Goal: Use online tool/utility: Use online tool/utility

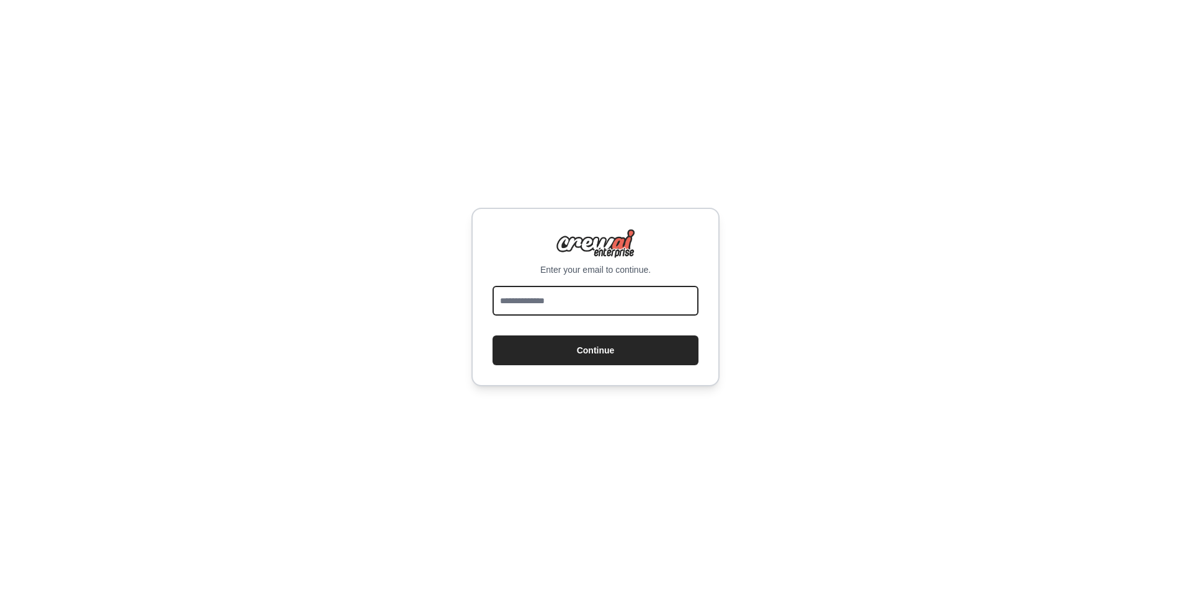
click at [601, 296] on input "email" at bounding box center [595, 301] width 206 height 30
click at [0, 593] on com-1password-button at bounding box center [0, 594] width 0 height 0
type input "**********"
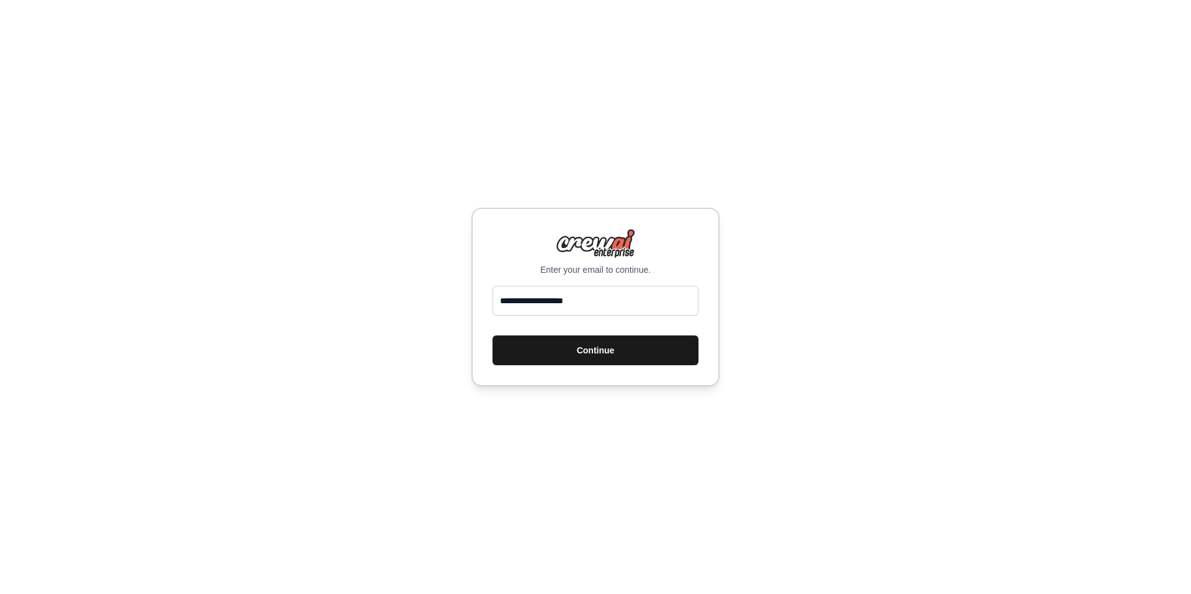
click at [664, 352] on button "Continue" at bounding box center [595, 350] width 206 height 30
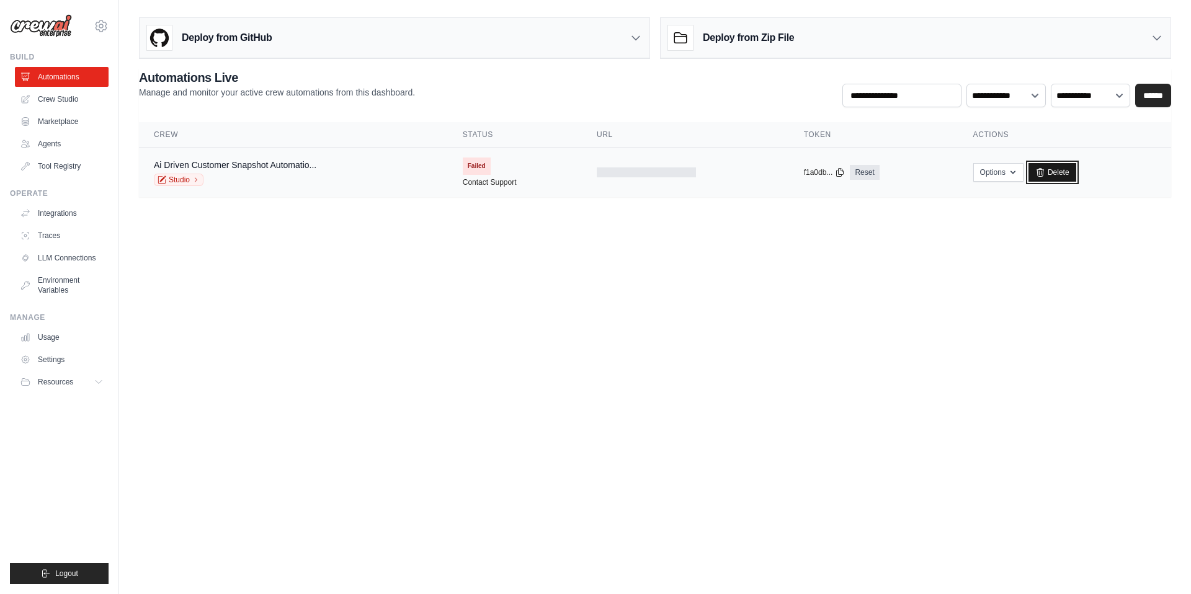
click at [1054, 172] on link "Delete" at bounding box center [1052, 172] width 48 height 19
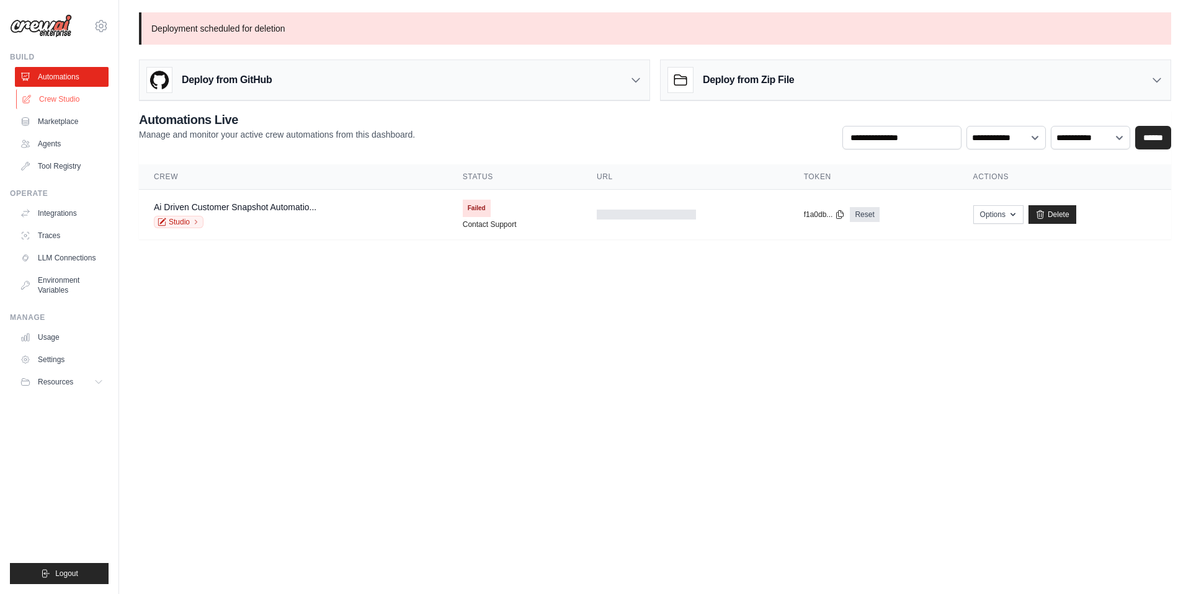
click at [60, 100] on link "Crew Studio" at bounding box center [63, 99] width 94 height 20
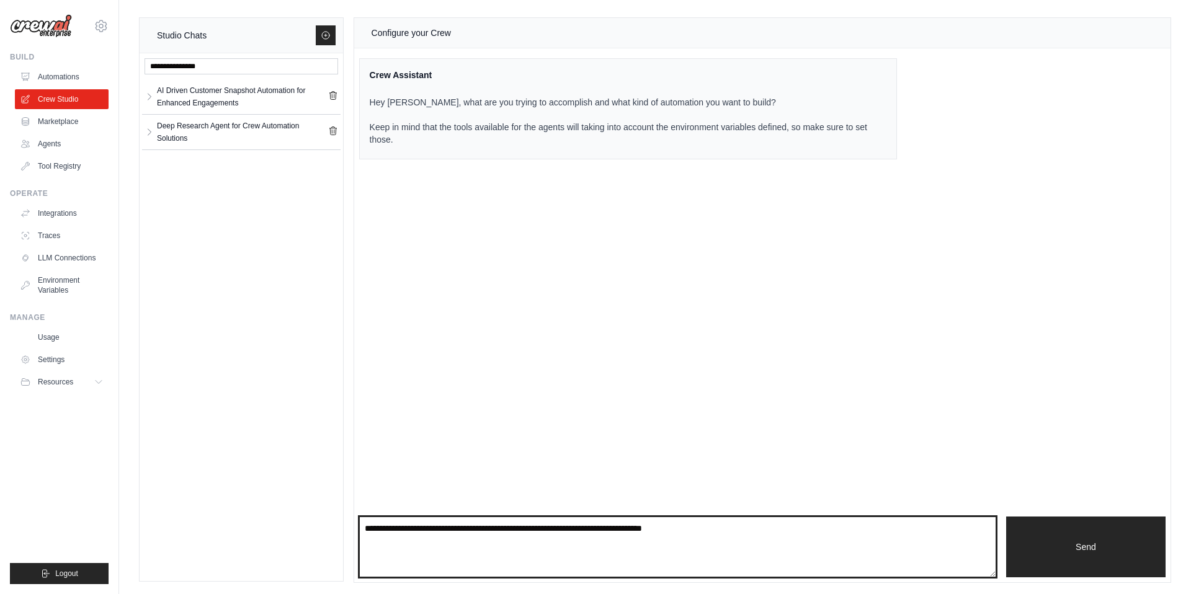
click at [450, 539] on textarea at bounding box center [677, 547] width 637 height 61
paste textarea "**********"
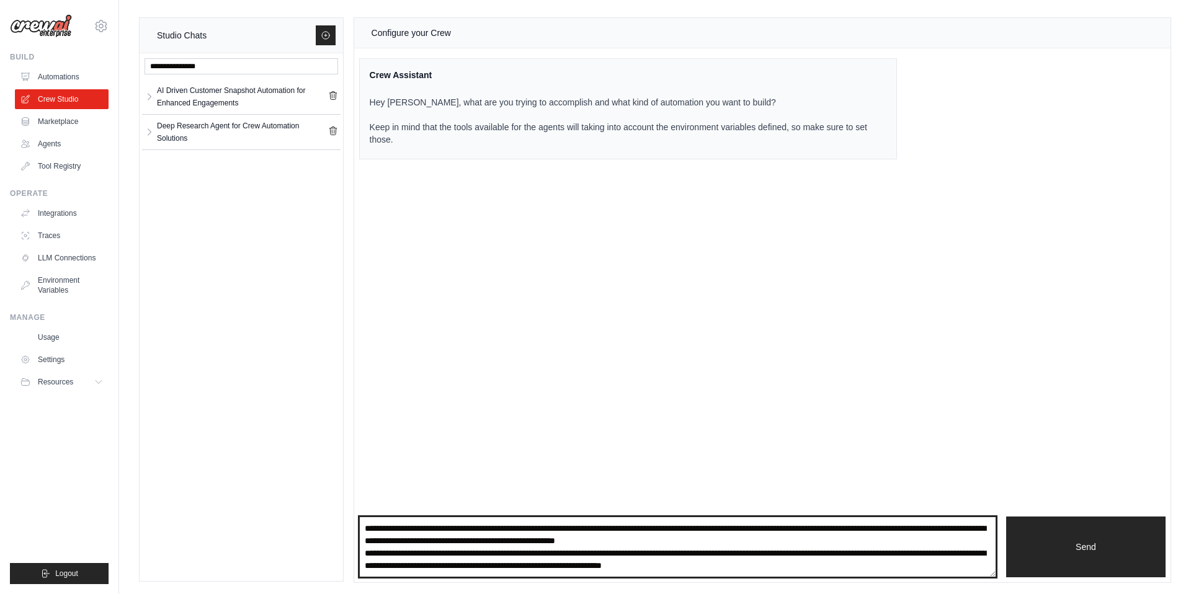
scroll to position [1, 0]
type textarea "**********"
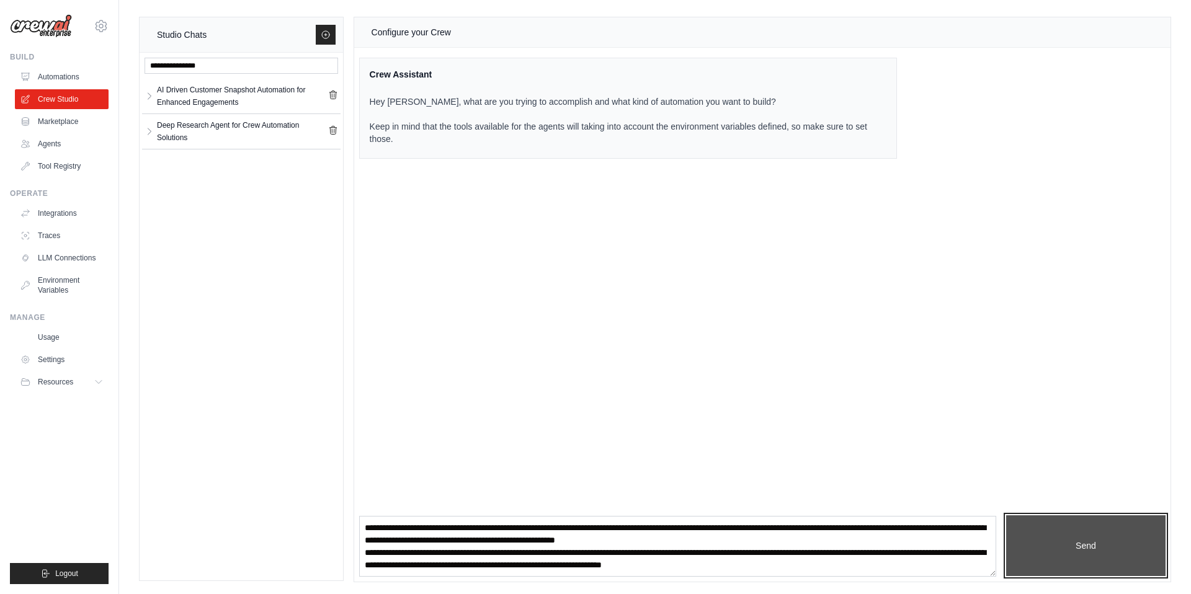
click at [1060, 546] on button "Send" at bounding box center [1085, 545] width 159 height 61
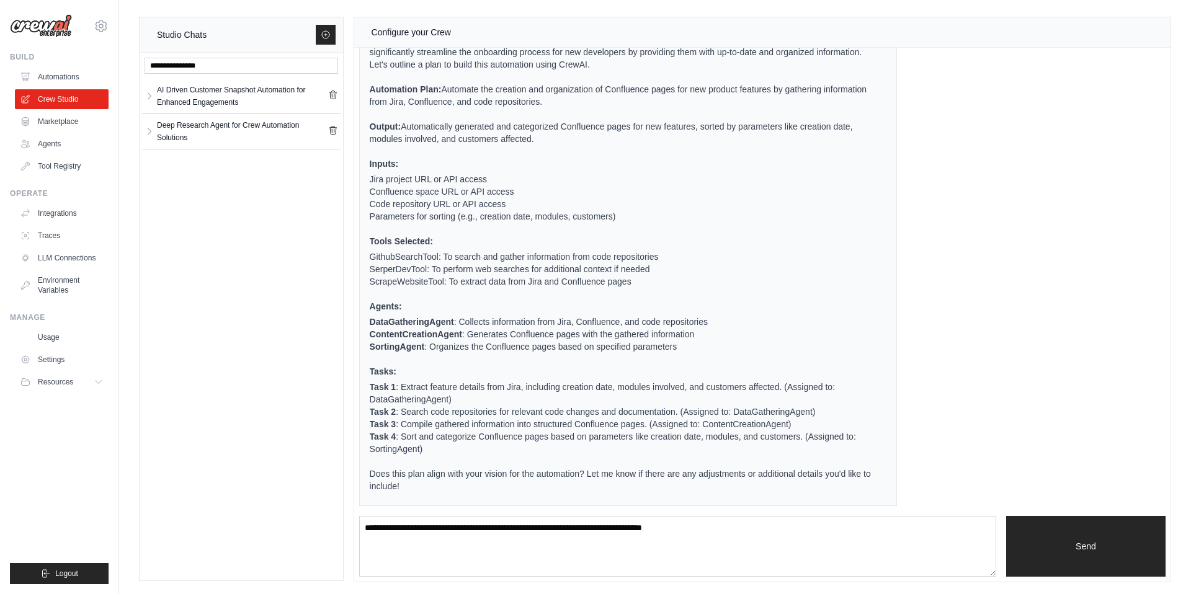
scroll to position [1, 0]
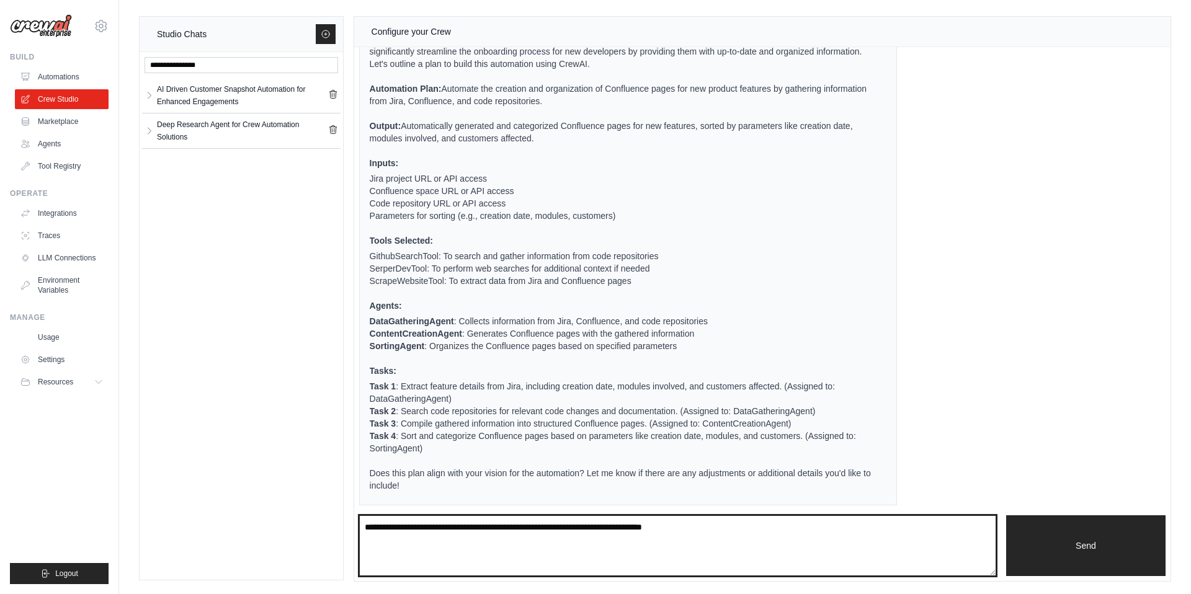
click at [541, 530] on textarea at bounding box center [677, 545] width 637 height 61
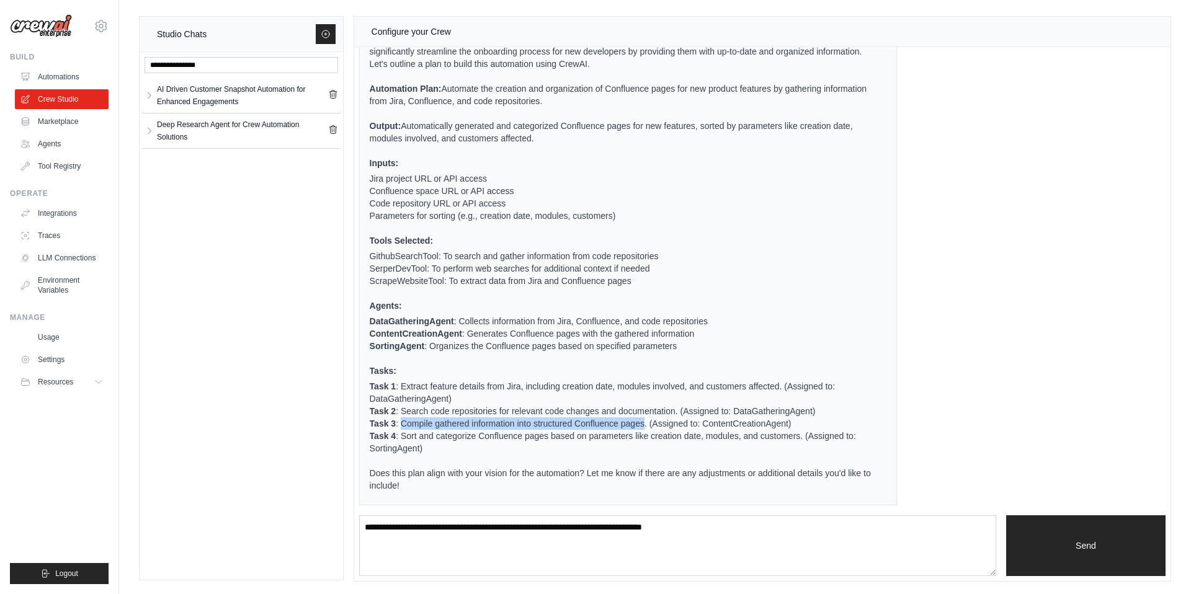
drag, startPoint x: 668, startPoint y: 425, endPoint x: 427, endPoint y: 423, distance: 241.2
click at [427, 423] on li "Task 3 : Compile gathered information into structured Confluence pages. (Assign…" at bounding box center [621, 423] width 502 height 12
click at [566, 431] on li "Task 4 : Sort and categorize Confluence pages based on parameters like creation…" at bounding box center [621, 442] width 502 height 25
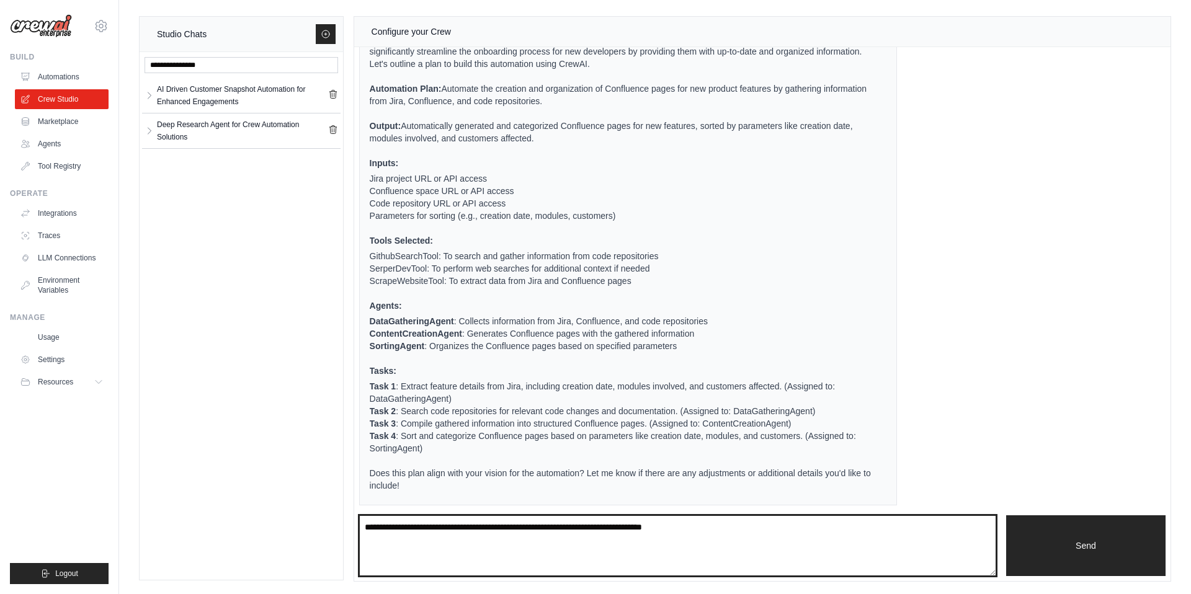
click at [522, 533] on textarea at bounding box center [677, 545] width 637 height 61
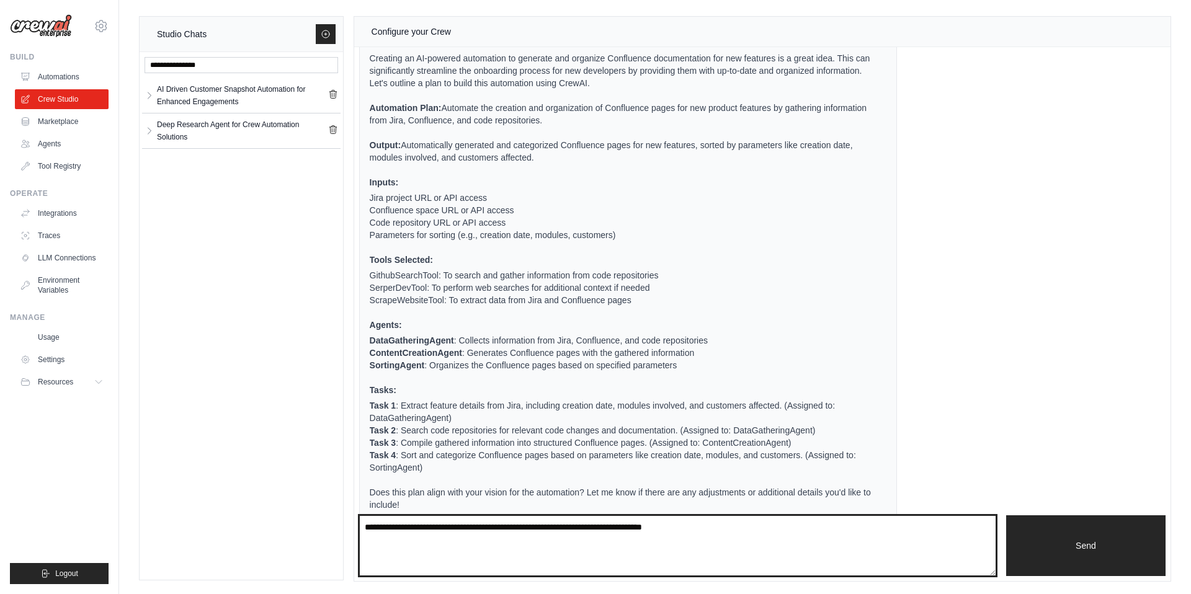
scroll to position [283, 0]
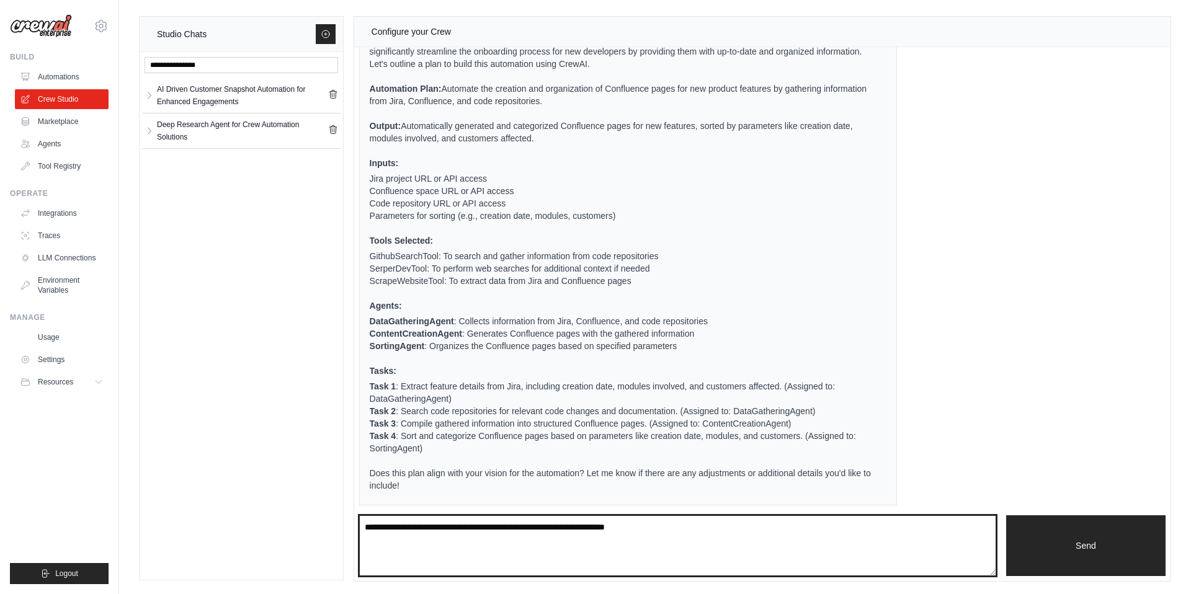
type textarea "**********"
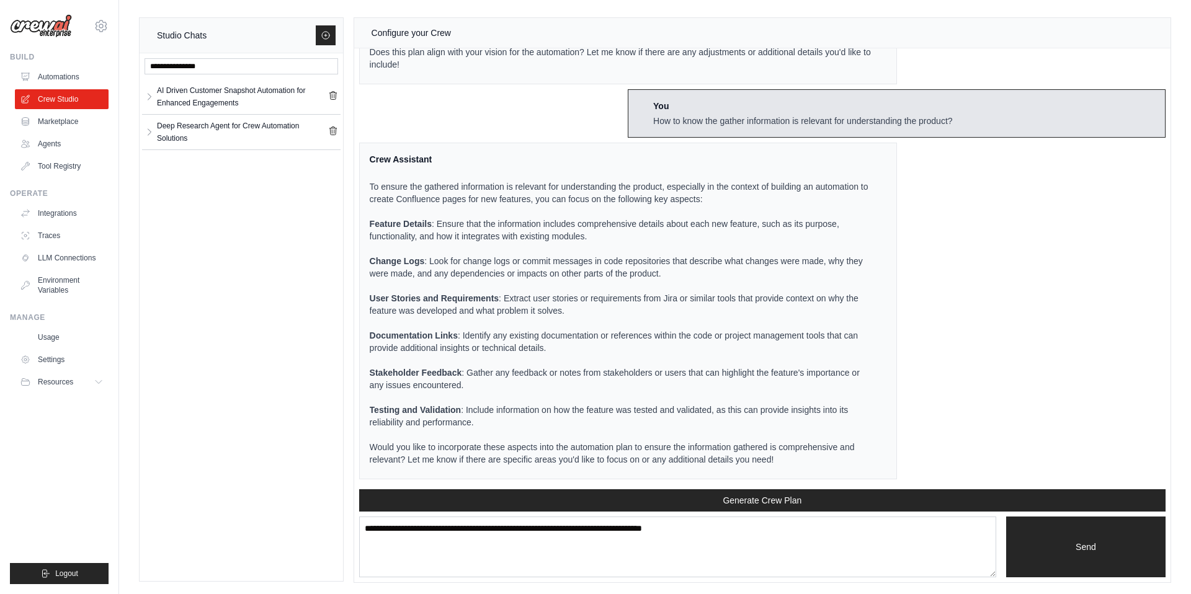
scroll to position [1, 0]
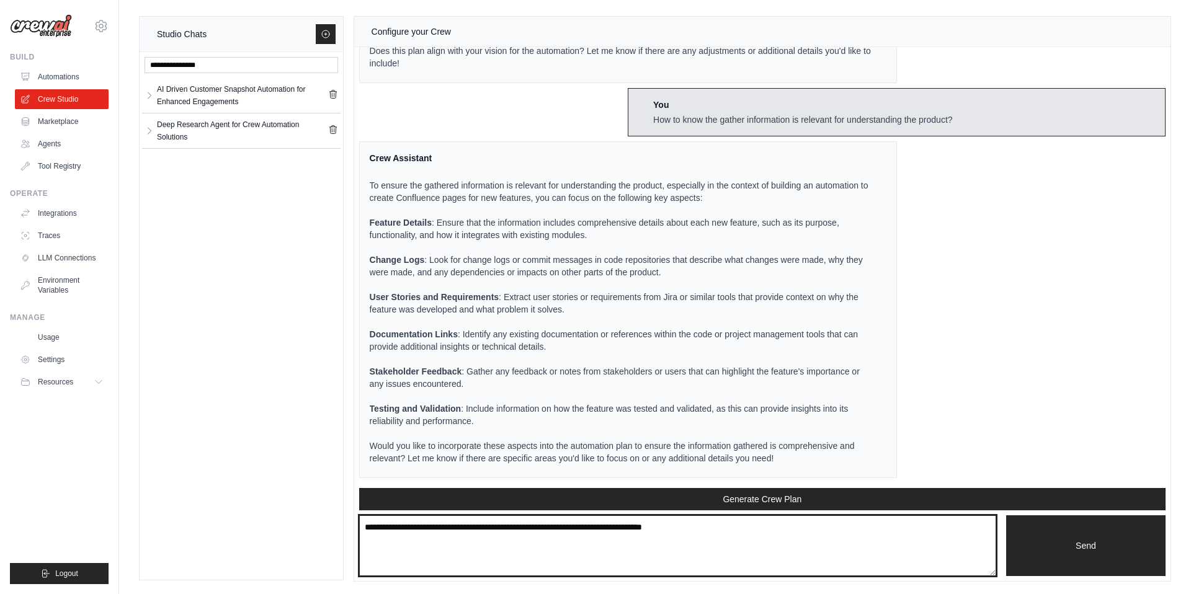
click at [513, 528] on textarea at bounding box center [677, 545] width 637 height 61
type textarea "***"
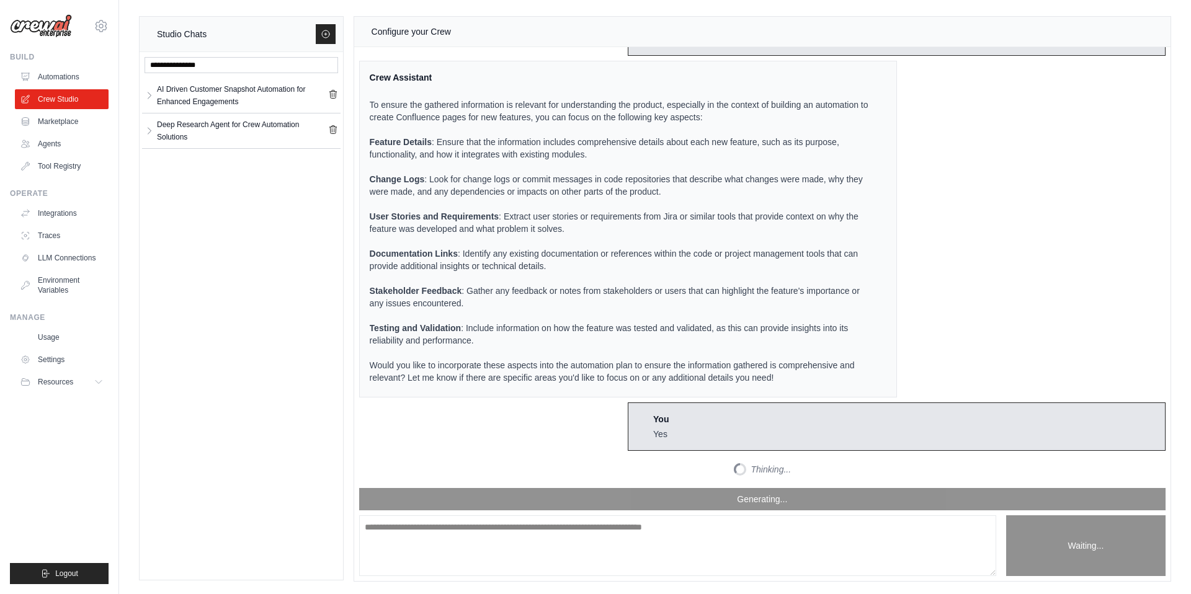
scroll to position [1274, 0]
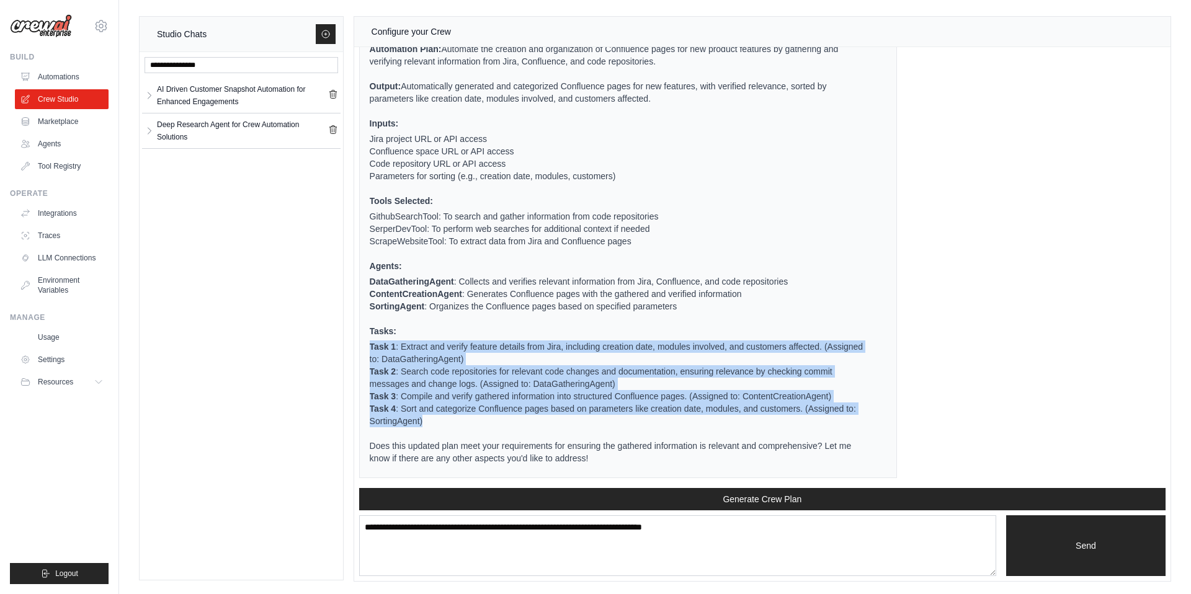
drag, startPoint x: 394, startPoint y: 346, endPoint x: 604, endPoint y: 422, distance: 223.0
click at [604, 422] on ul "Task 1 : Extract and verify feature details from Jira, including creation date,…" at bounding box center [621, 383] width 502 height 87
copy ul "Task 1 : Extract and verify feature details from Jira, including creation date,…"
click at [611, 357] on li "Task 1 : Extract and verify feature details from Jira, including creation date,…" at bounding box center [621, 352] width 502 height 25
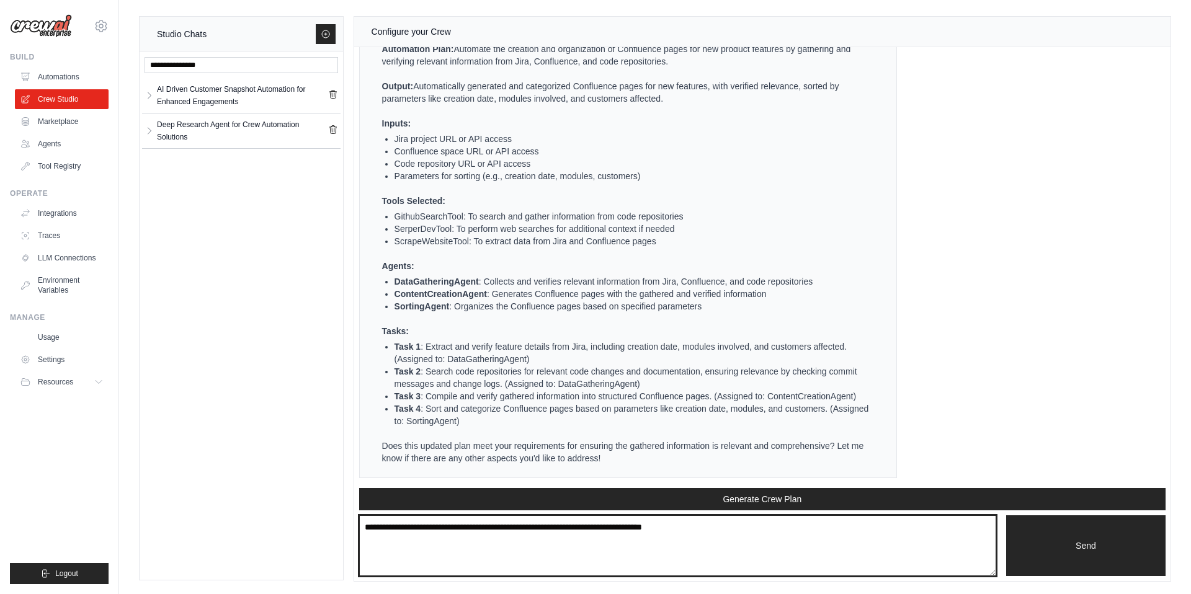
click at [466, 536] on textarea at bounding box center [677, 545] width 637 height 61
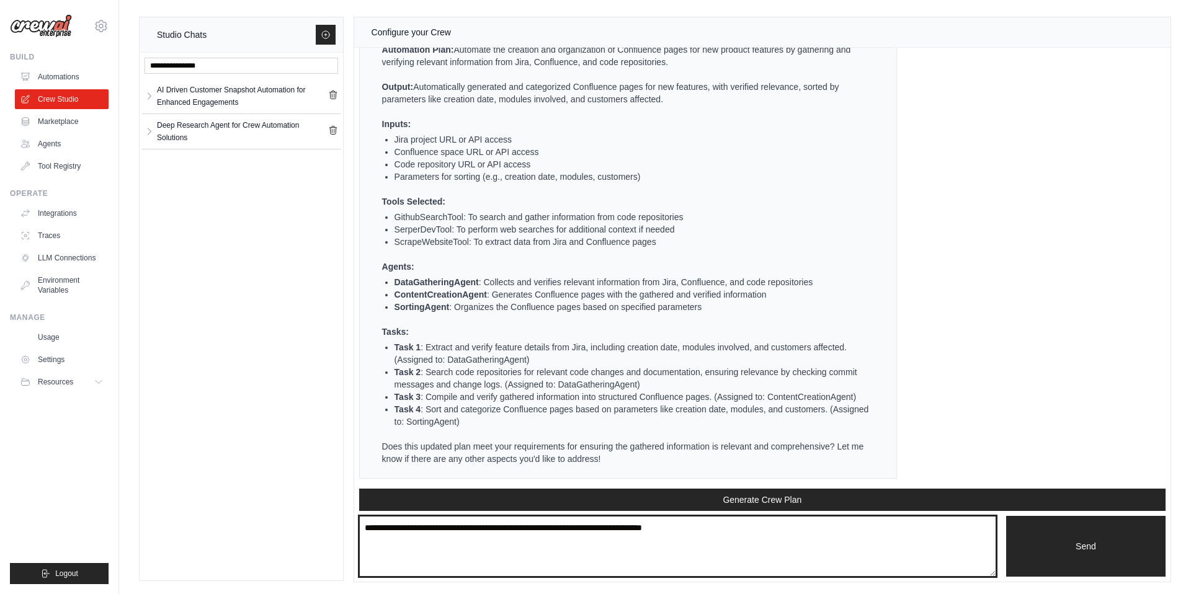
scroll to position [0, 0]
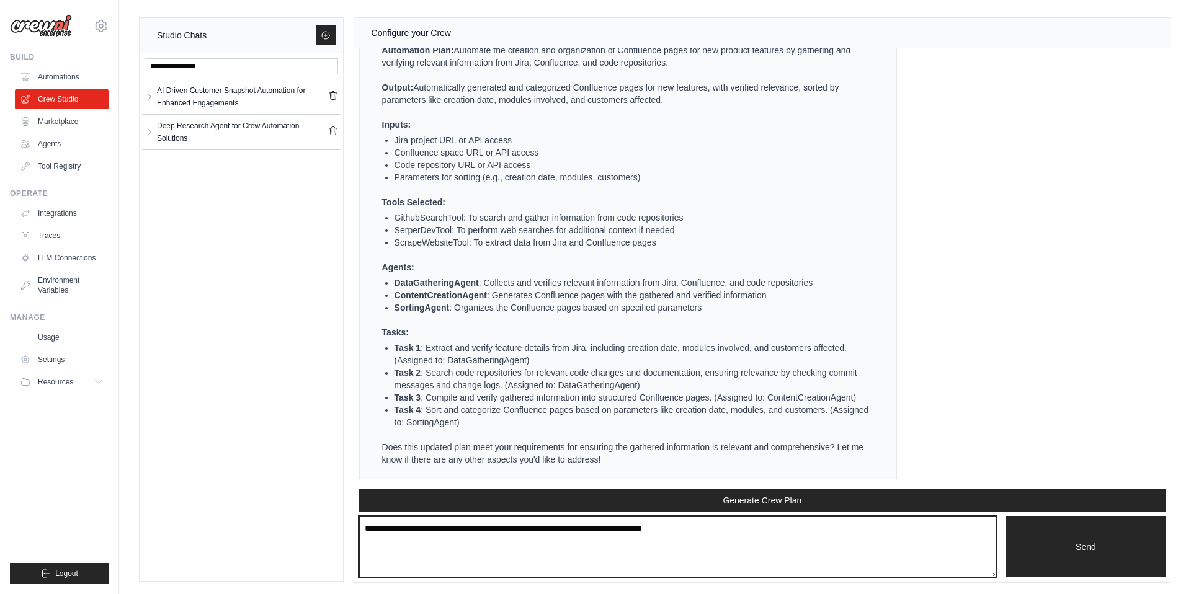
click at [753, 539] on textarea at bounding box center [677, 547] width 637 height 61
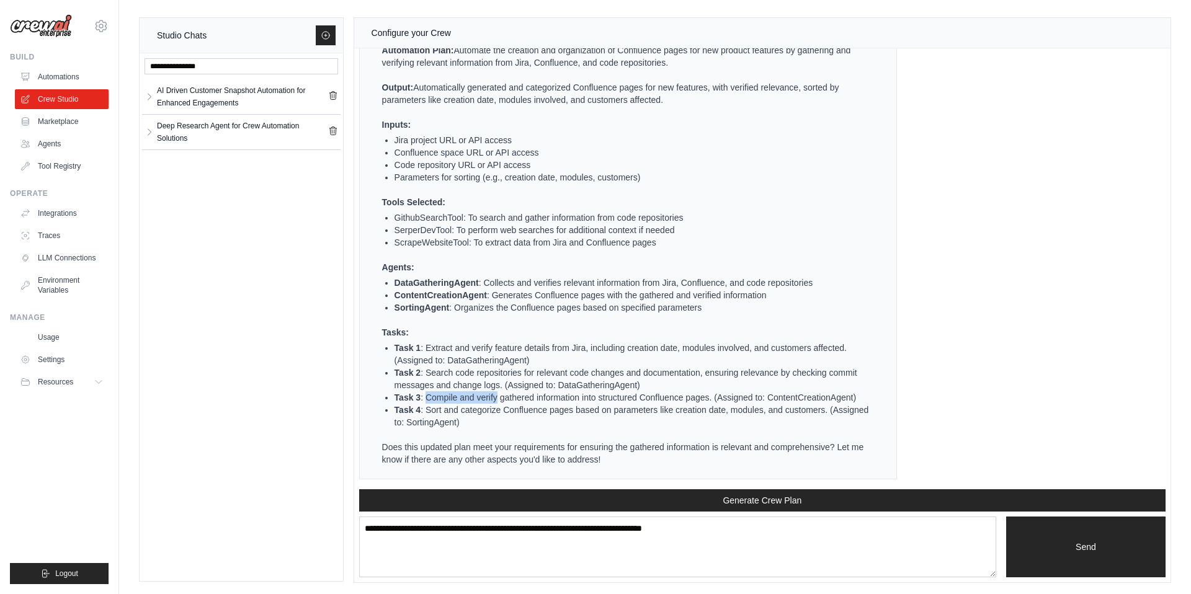
drag, startPoint x: 497, startPoint y: 400, endPoint x: 434, endPoint y: 397, distance: 62.7
click at [425, 397] on li "Task 3 : Compile and verify gathered information into structured Confluence pag…" at bounding box center [632, 397] width 477 height 12
click at [502, 352] on li "Task 1 : Extract and verify feature details from Jira, including creation date,…" at bounding box center [632, 354] width 477 height 25
drag, startPoint x: 425, startPoint y: 348, endPoint x: 492, endPoint y: 349, distance: 67.0
click at [492, 349] on li "Task 1 : Extract and verify feature details from Jira, including creation date,…" at bounding box center [632, 354] width 477 height 25
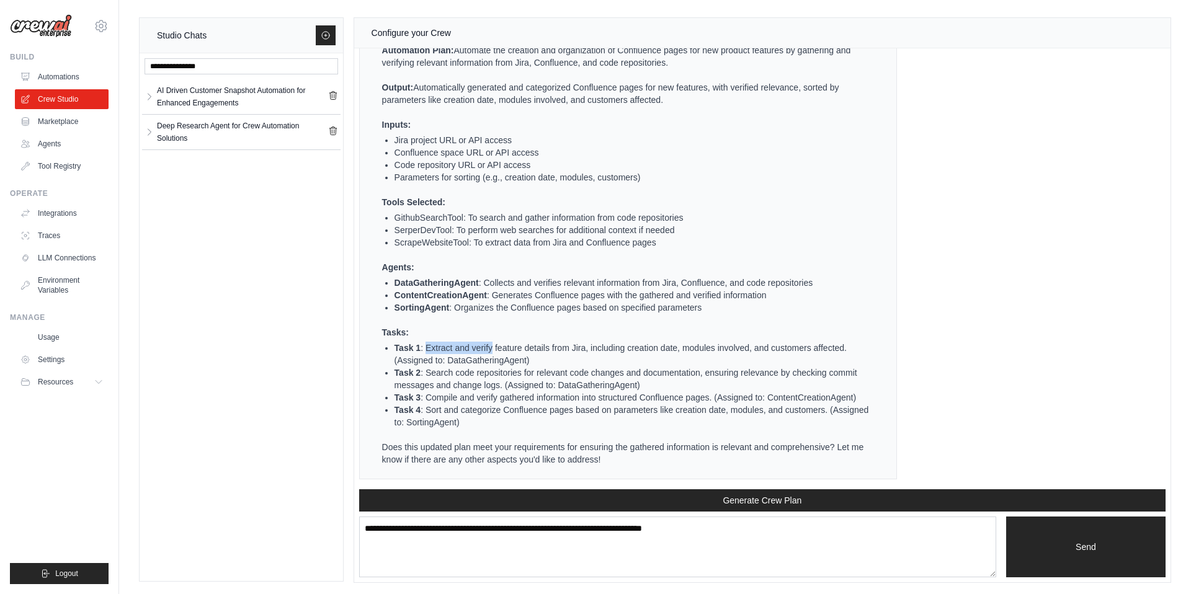
copy li "Extract and verify"
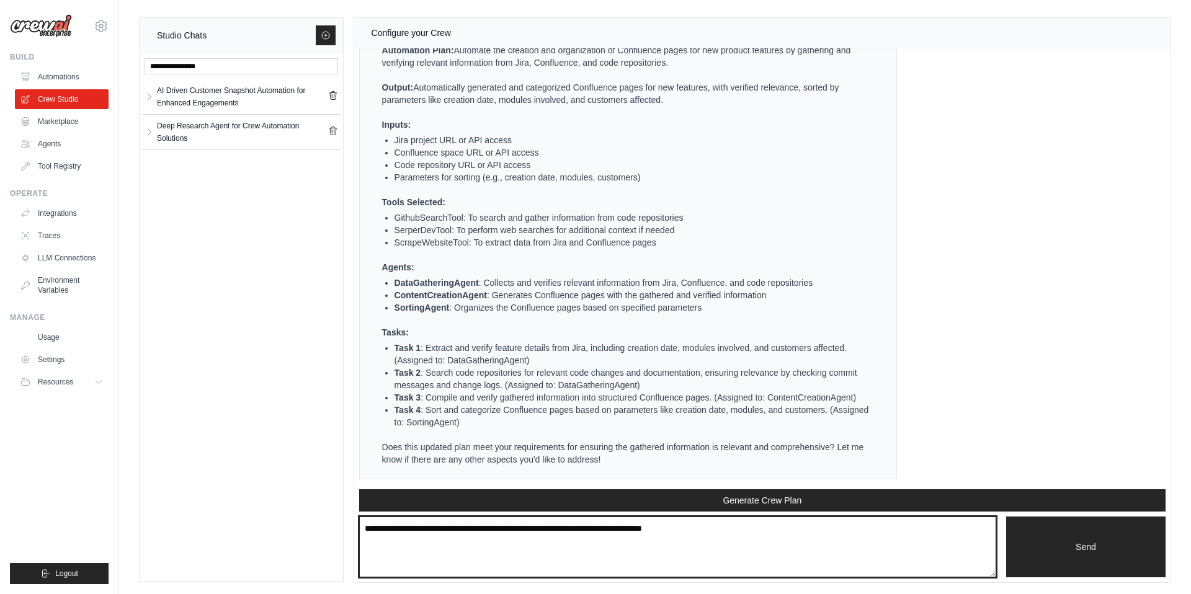
click at [458, 537] on textarea at bounding box center [677, 547] width 637 height 61
type textarea "**********"
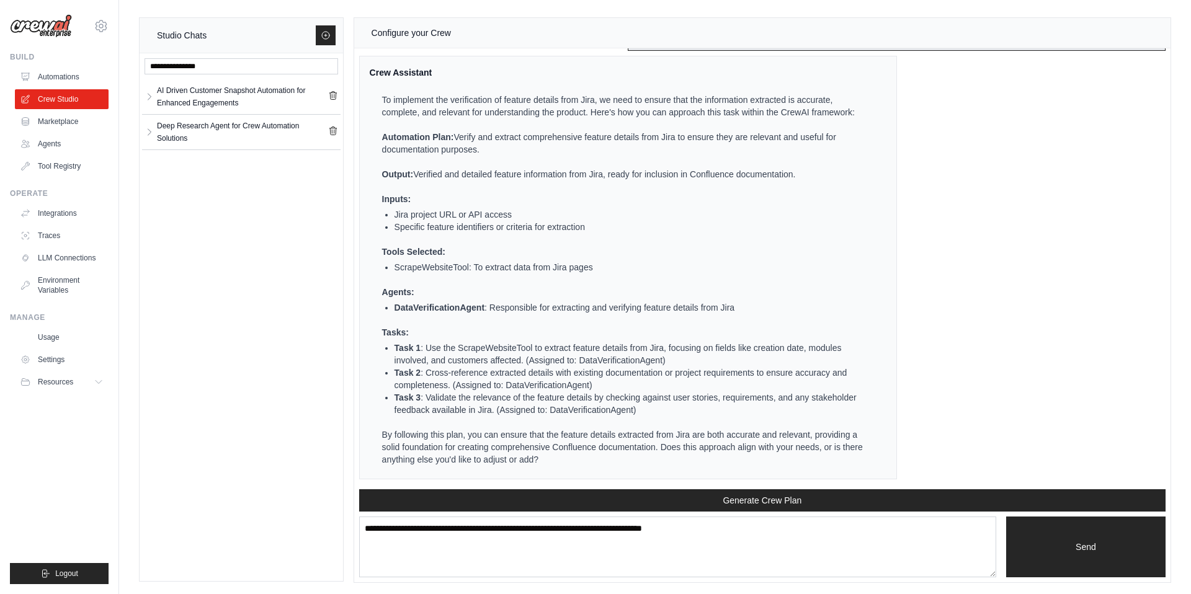
scroll to position [1, 0]
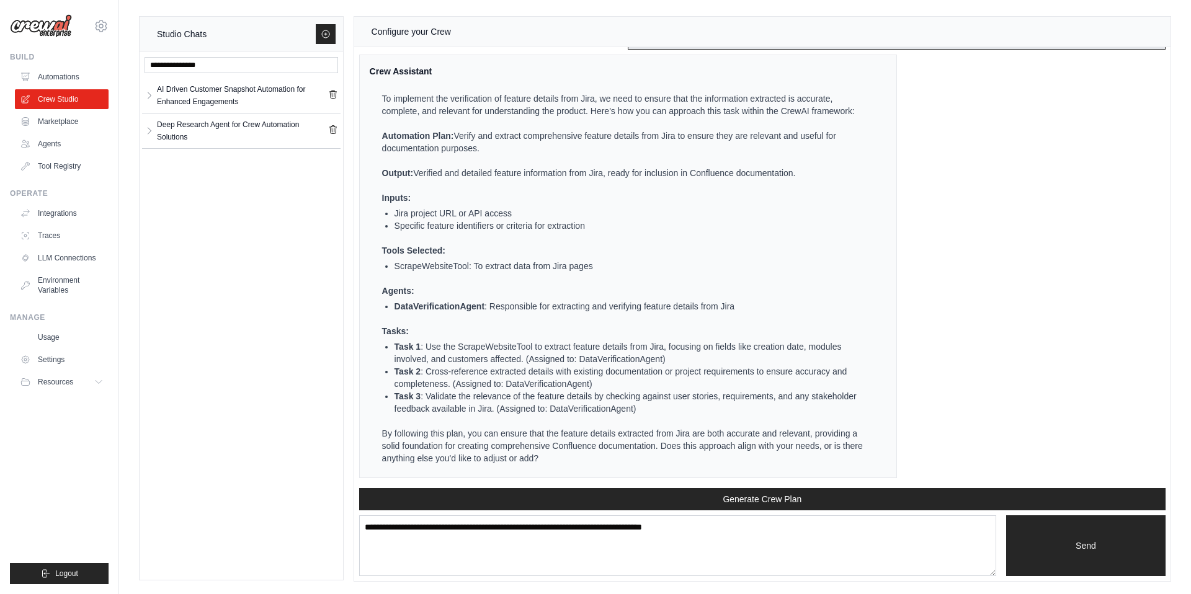
click at [427, 372] on li "Task 2 : Cross-reference extracted details with existing documentation or proje…" at bounding box center [632, 377] width 477 height 25
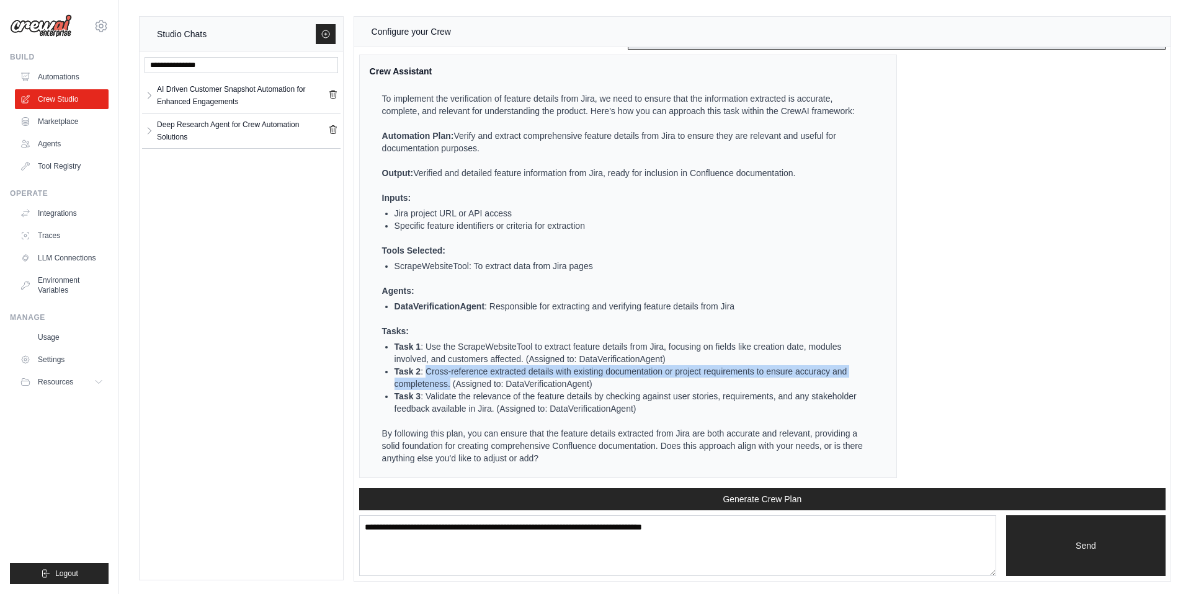
drag, startPoint x: 425, startPoint y: 370, endPoint x: 450, endPoint y: 383, distance: 27.2
click at [450, 383] on li "Task 2 : Cross-reference extracted details with existing documentation or proje…" at bounding box center [632, 377] width 477 height 25
copy li "Cross-reference extracted details with existing documentation or project requir…"
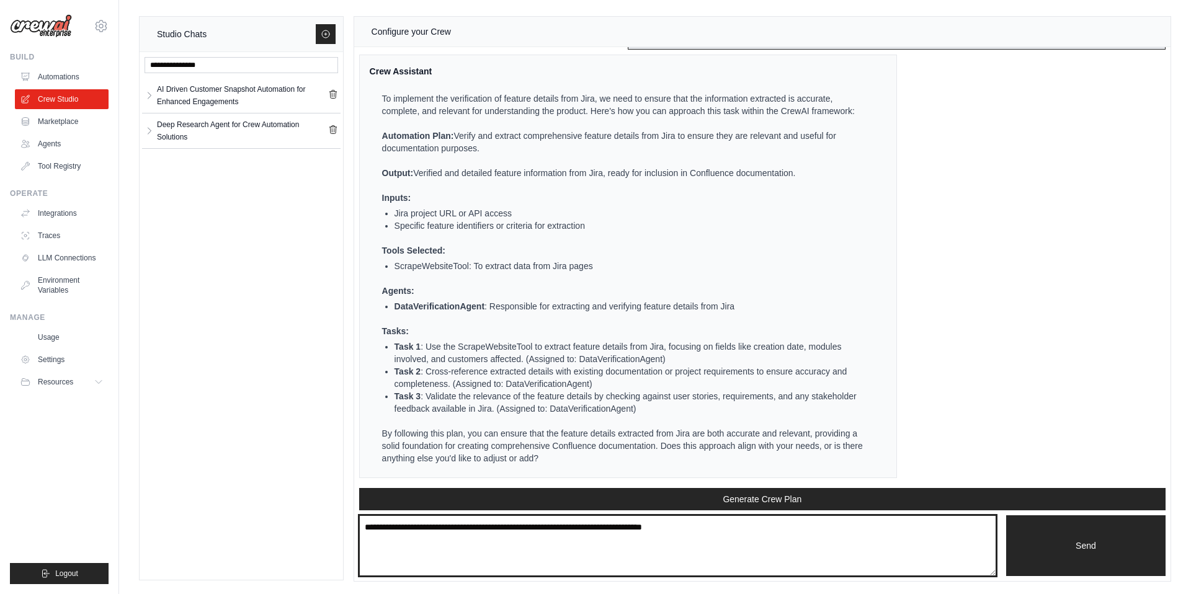
click at [548, 531] on textarea at bounding box center [677, 545] width 637 height 61
paste textarea "**********"
type textarea "**********"
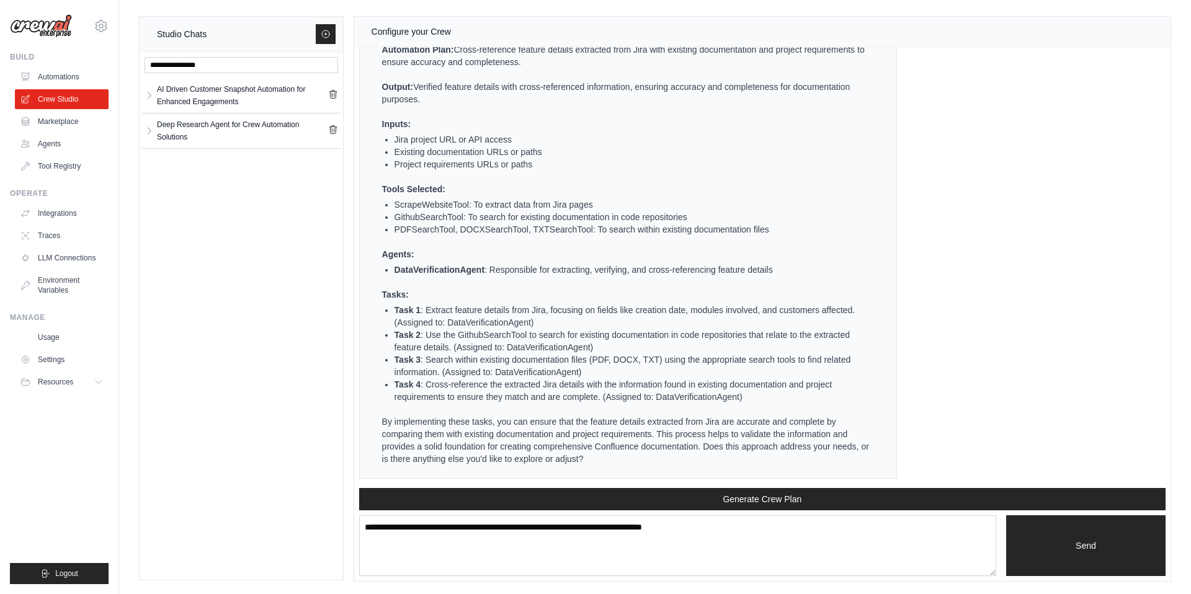
scroll to position [2350, 0]
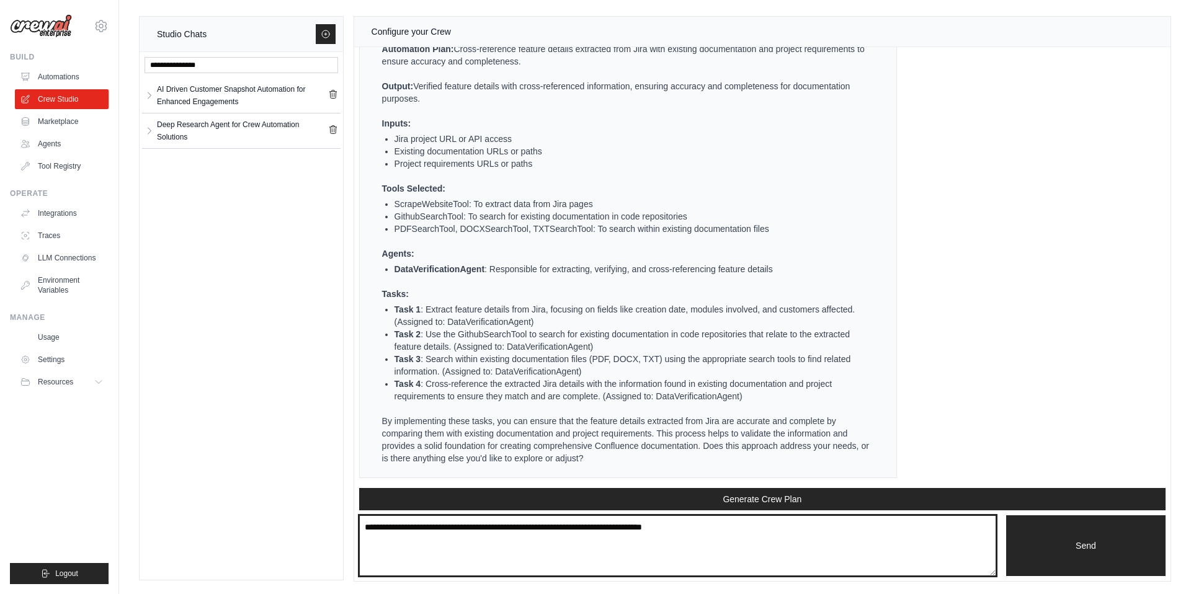
click at [569, 534] on textarea at bounding box center [677, 545] width 637 height 61
type textarea "**********"
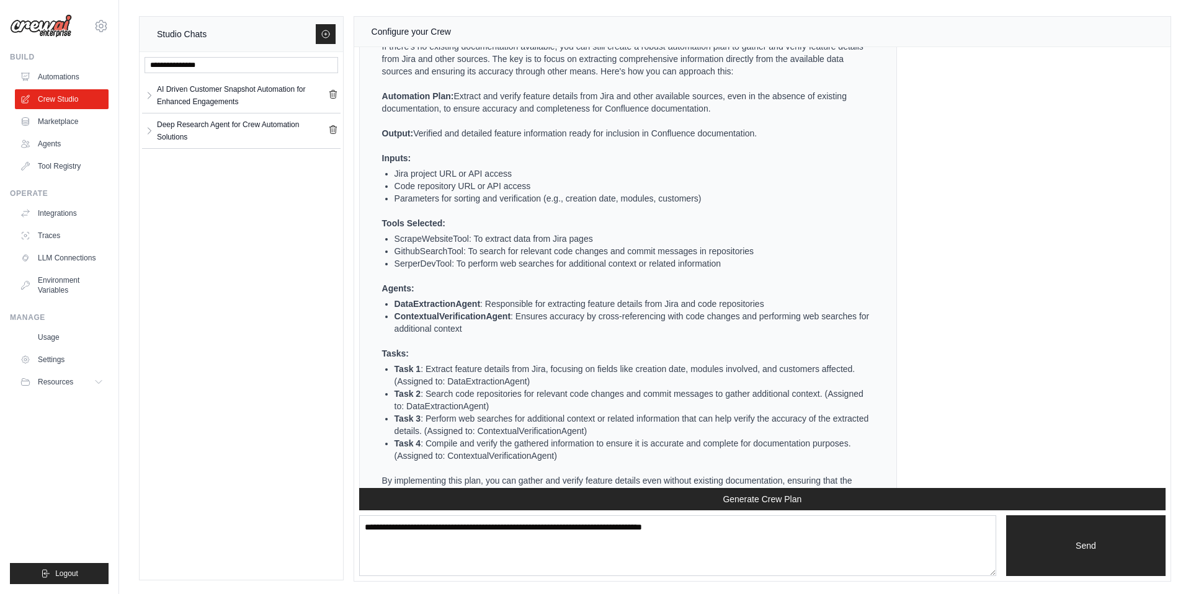
scroll to position [2931, 0]
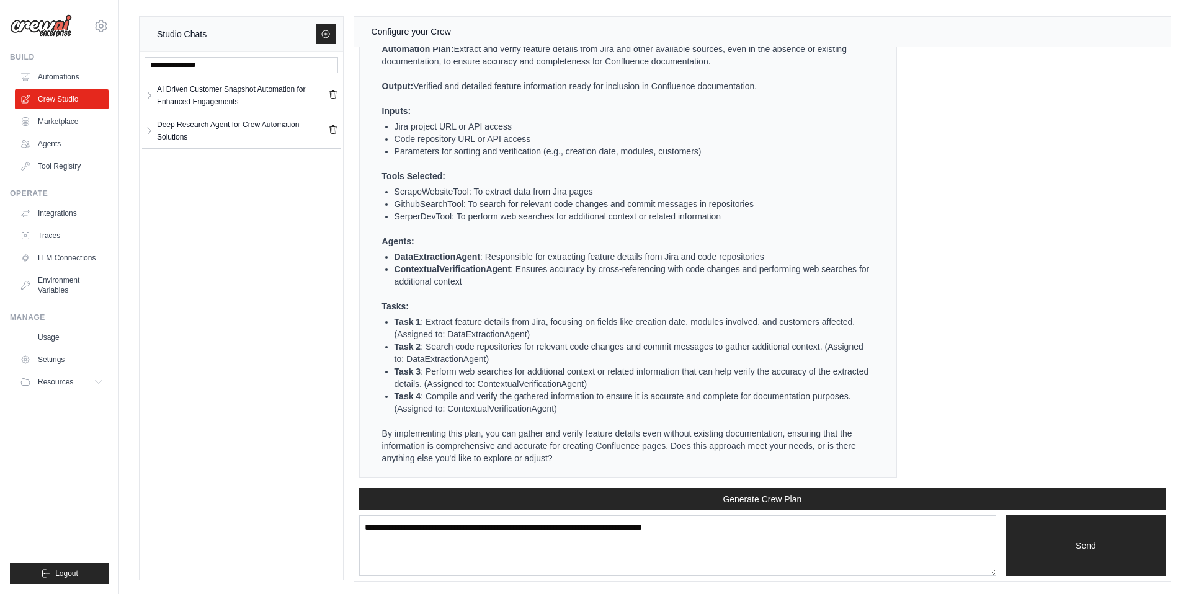
click at [539, 299] on ul "If there's no existing documentation available, you can still create a robust a…" at bounding box center [621, 228] width 502 height 471
drag, startPoint x: 425, startPoint y: 349, endPoint x: 821, endPoint y: 347, distance: 395.6
click at [821, 347] on li "Task 2 : Search code repositories for relevant code changes and commit messages…" at bounding box center [632, 354] width 477 height 25
copy li "Search code repositories for relevant code changes and commit messages to gathe…"
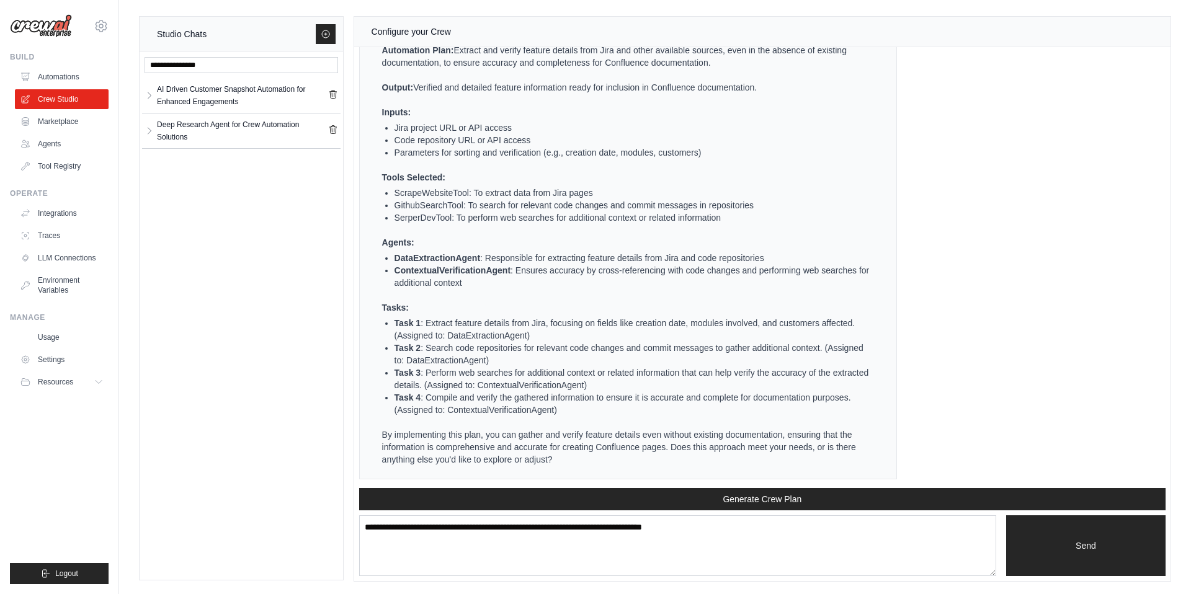
drag, startPoint x: 490, startPoint y: 374, endPoint x: 444, endPoint y: 376, distance: 46.0
click at [487, 375] on li "Task 3 : Perform web searches for additional context or related information tha…" at bounding box center [632, 378] width 477 height 25
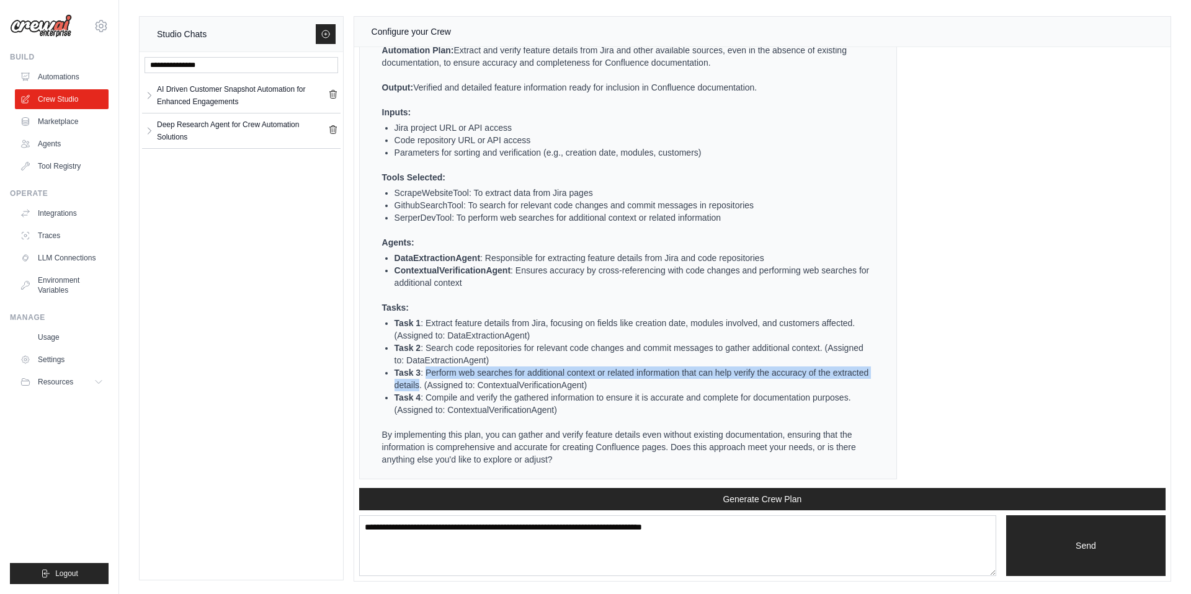
drag, startPoint x: 427, startPoint y: 373, endPoint x: 418, endPoint y: 388, distance: 17.2
click at [418, 388] on li "Task 3 : Perform web searches for additional context or related information tha…" at bounding box center [632, 378] width 477 height 25
copy li "Perform web searches for additional context or related information that can hel…"
